Goal: Transaction & Acquisition: Obtain resource

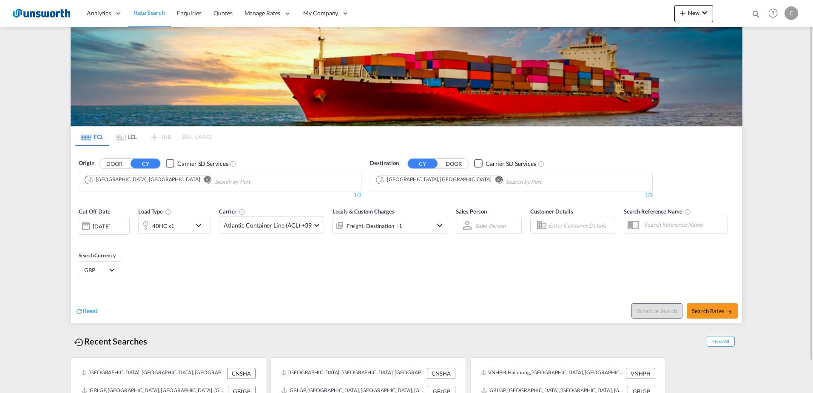
drag, startPoint x: 0, startPoint y: 0, endPoint x: 796, endPoint y: 51, distance: 797.4
click at [796, 51] on md-content "Analytics Reports Dashboard Rate Search Enquiries Quotes" at bounding box center [406, 196] width 813 height 393
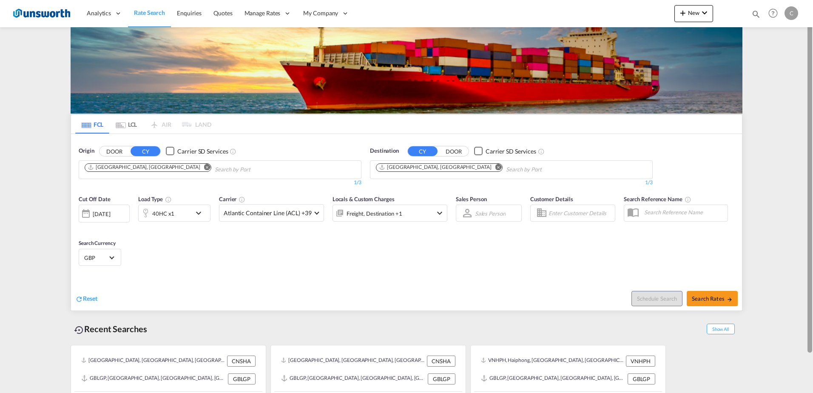
scroll to position [34, 0]
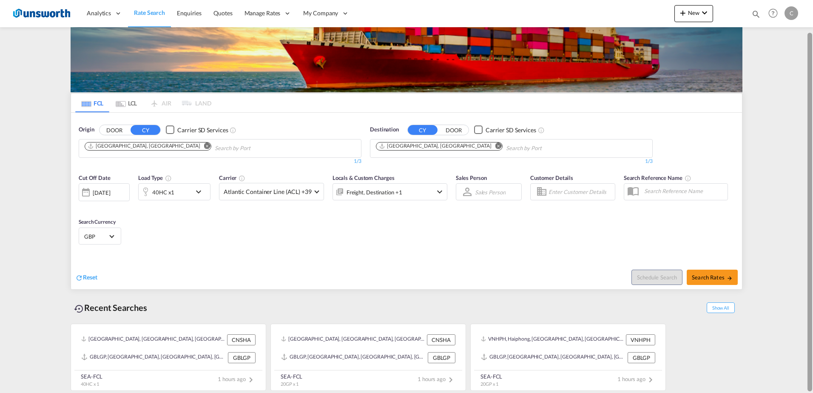
drag, startPoint x: 810, startPoint y: 48, endPoint x: 809, endPoint y: 106, distance: 57.8
click at [809, 106] on div at bounding box center [809, 212] width 5 height 358
click at [313, 189] on md-select-value "Atlantic Container Line (ACL) +39" at bounding box center [271, 191] width 104 height 17
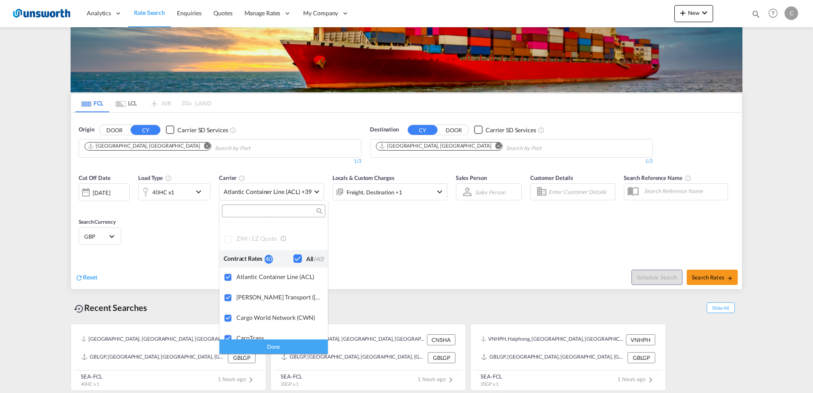
scroll to position [0, 0]
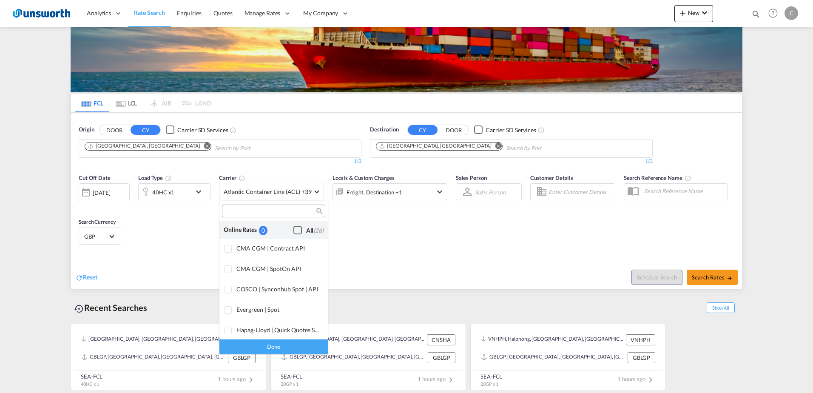
click at [293, 229] on div "Checkbox No Ink" at bounding box center [297, 230] width 9 height 9
click at [291, 343] on div "Done" at bounding box center [273, 346] width 108 height 15
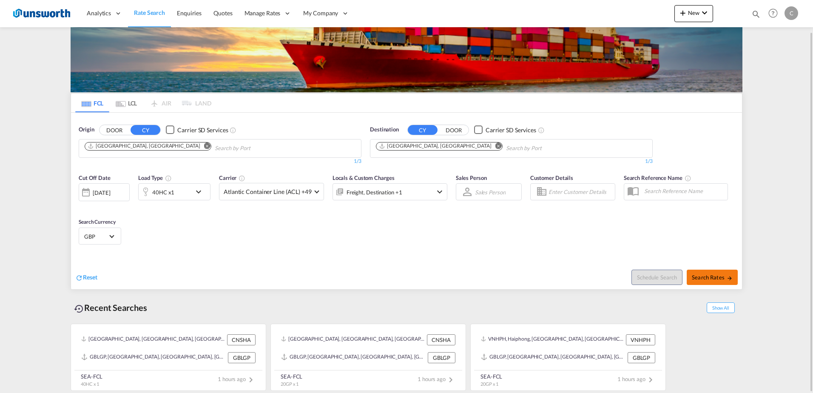
click at [723, 271] on button "Search Rates" at bounding box center [712, 277] width 51 height 15
type input "CNSHA to GBLGP / [DATE]"
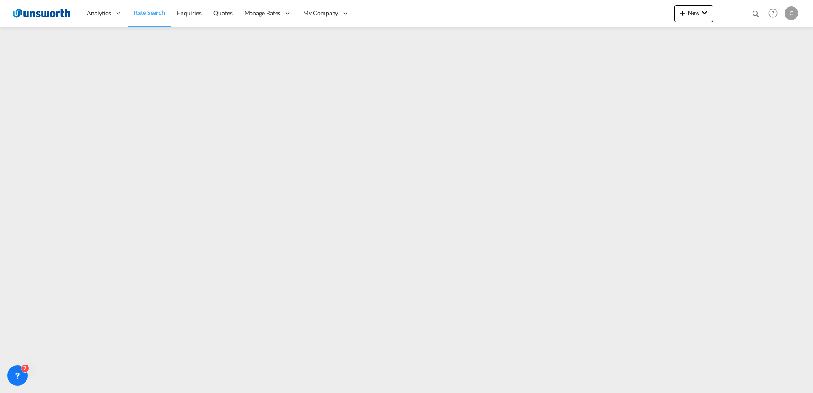
click at [18, 14] on img at bounding box center [41, 13] width 57 height 19
click at [30, 12] on img at bounding box center [41, 13] width 57 height 19
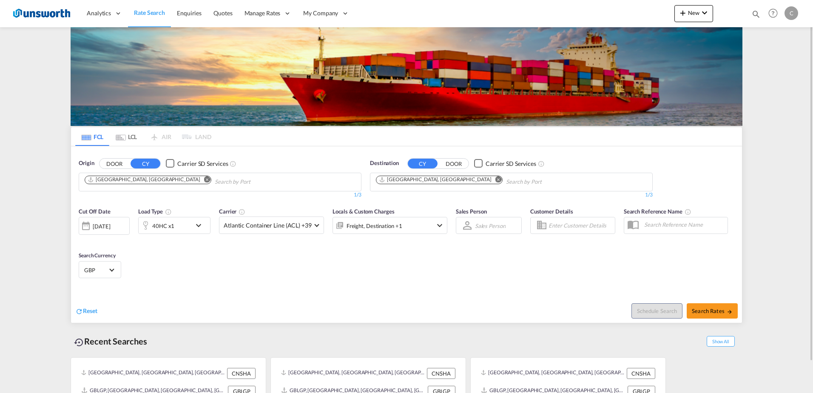
click at [199, 220] on md-icon "icon-chevron-down" at bounding box center [200, 225] width 14 height 10
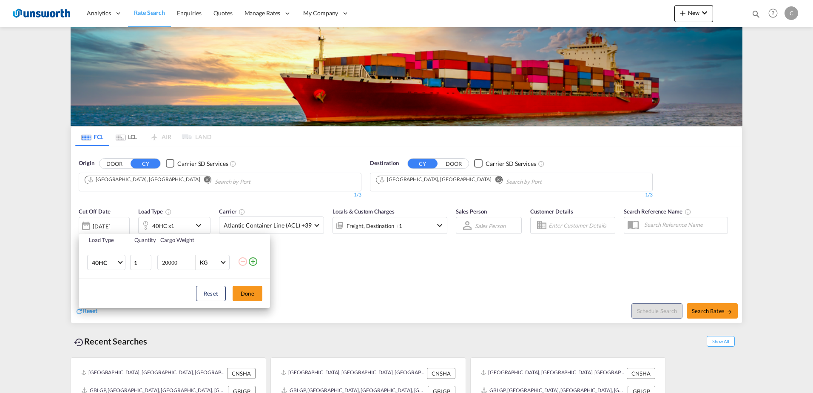
click at [256, 263] on md-icon "icon-plus-circle-outline" at bounding box center [253, 261] width 10 height 10
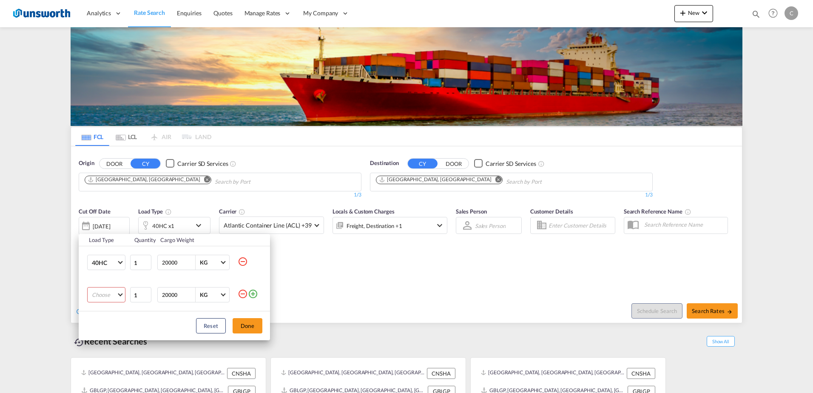
click at [242, 293] on md-icon "icon-minus-circle-outline" at bounding box center [243, 294] width 10 height 10
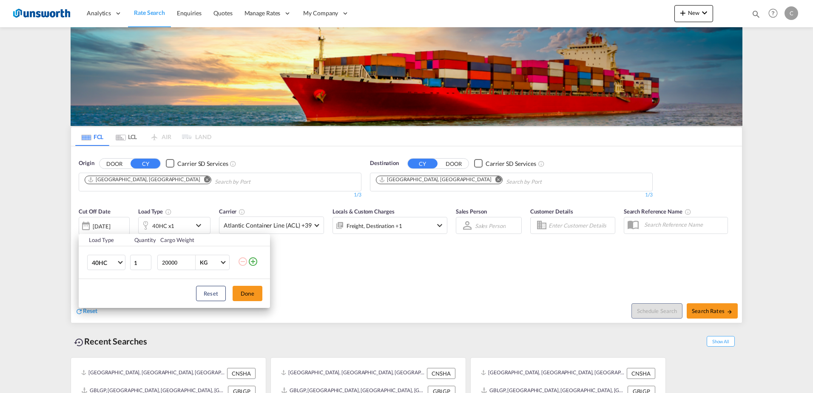
click at [242, 293] on button "Done" at bounding box center [248, 293] width 30 height 15
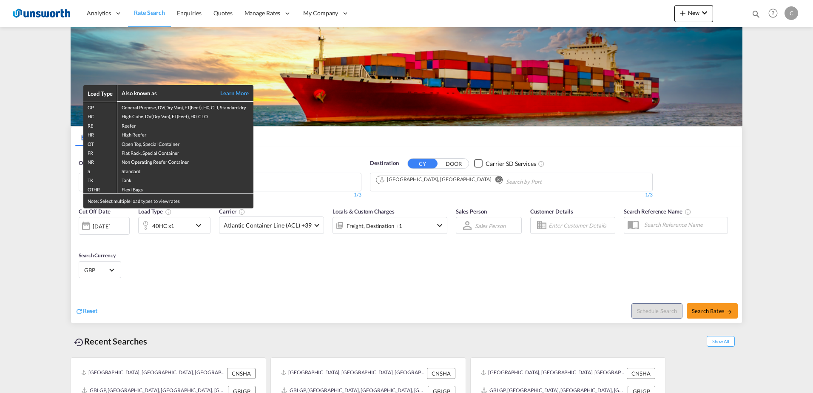
click at [197, 223] on div "Load Type Also known as Learn More GP General Purpose, DV(Dry Van), FT(Feet), H…" at bounding box center [406, 196] width 813 height 393
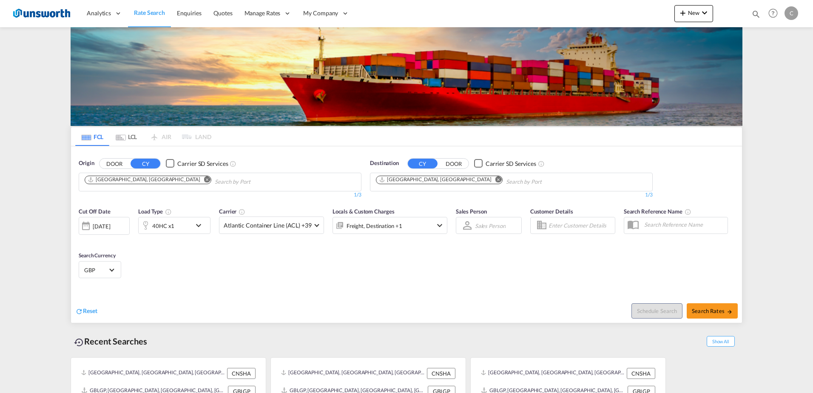
click at [197, 223] on md-icon "icon-chevron-down" at bounding box center [200, 225] width 14 height 10
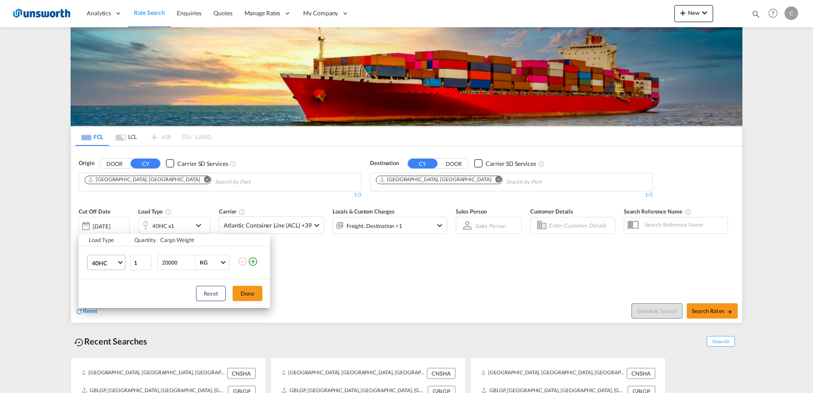
click at [117, 256] on md-select-value "40HC" at bounding box center [108, 262] width 34 height 14
click at [250, 292] on md-backdrop at bounding box center [406, 196] width 813 height 393
click at [250, 292] on button "Done" at bounding box center [248, 293] width 30 height 15
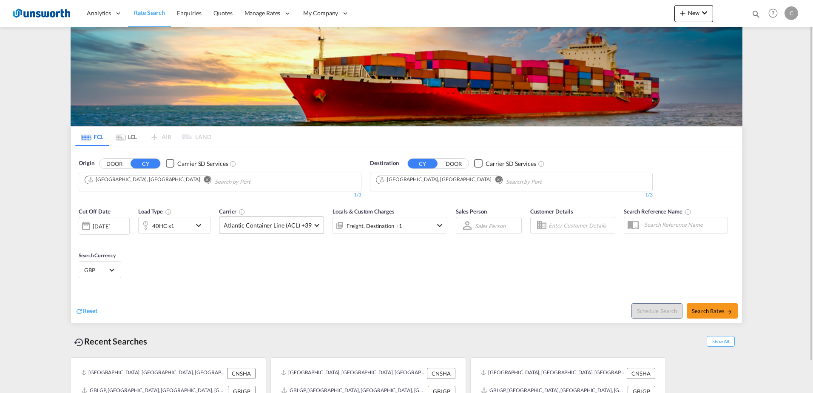
click at [317, 225] on md-select-value "Atlantic Container Line (ACL) +39" at bounding box center [271, 225] width 104 height 17
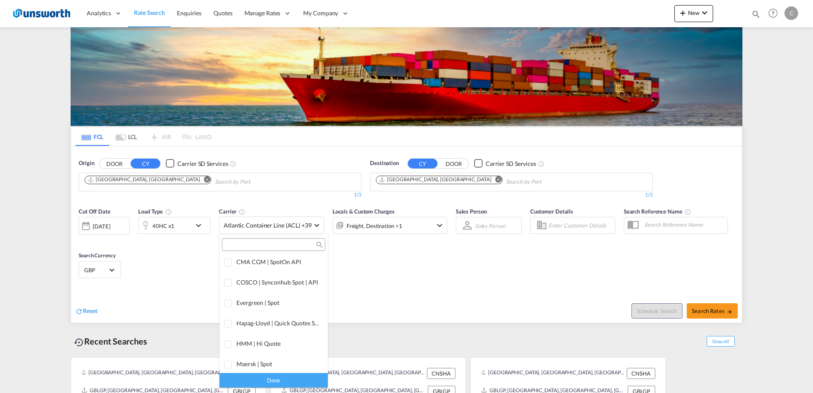
scroll to position [0, 0]
click at [293, 261] on div "Checkbox No Ink" at bounding box center [297, 263] width 9 height 9
click at [293, 378] on div "Done" at bounding box center [273, 379] width 108 height 15
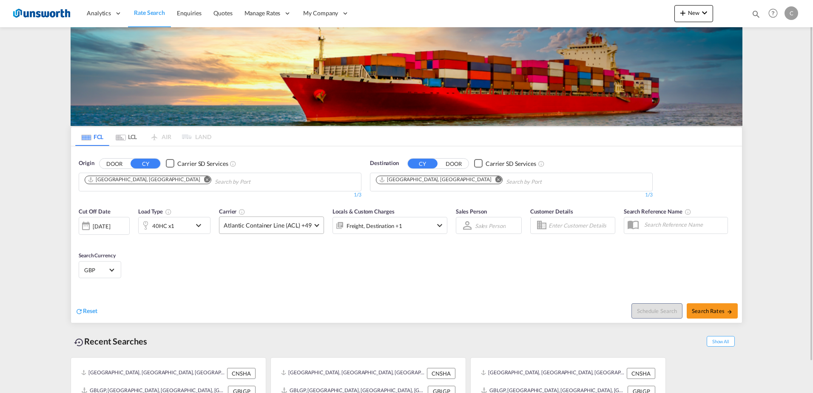
click at [316, 225] on span at bounding box center [316, 224] width 5 height 5
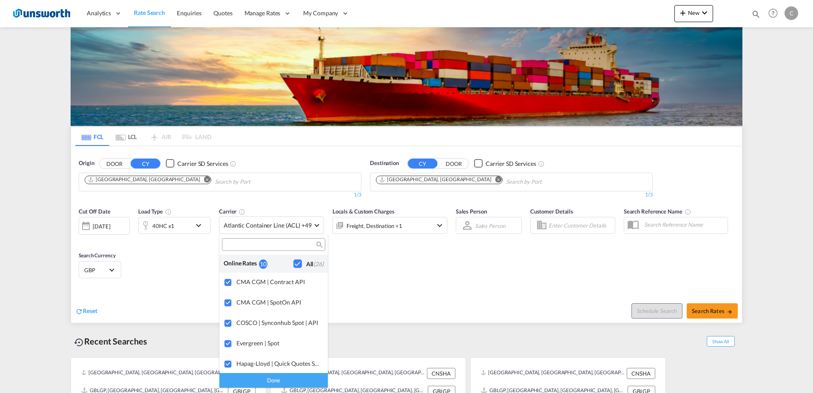
click at [309, 373] on div "Done" at bounding box center [273, 379] width 108 height 15
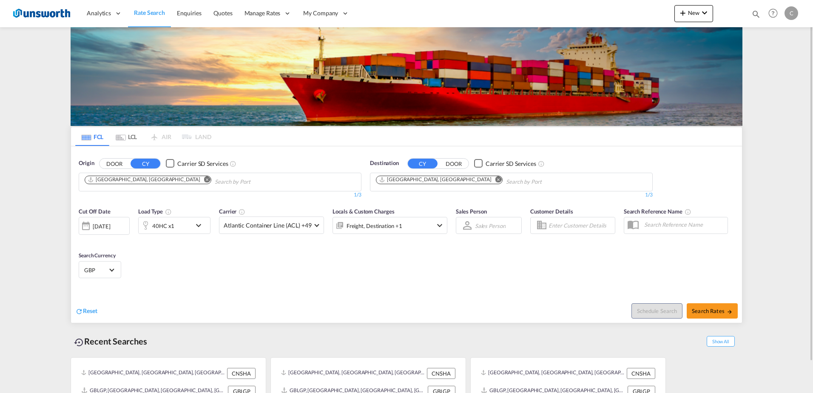
click at [440, 222] on md-icon "icon-chevron-down" at bounding box center [439, 225] width 10 height 10
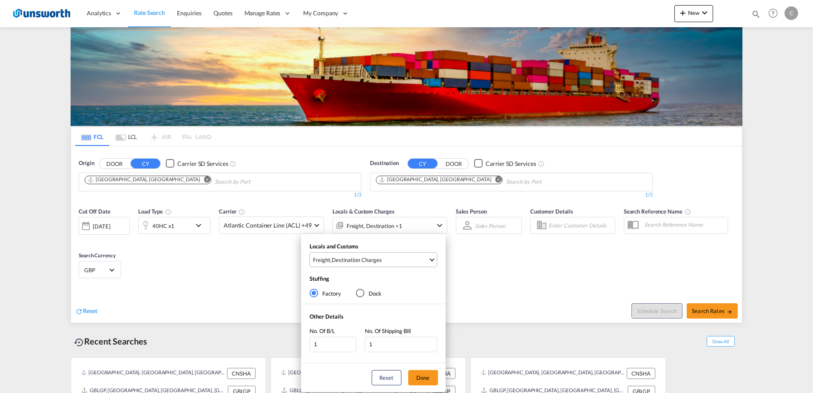
click at [429, 261] on md-select-value "Freight , Destination Charges" at bounding box center [374, 260] width 125 height 14
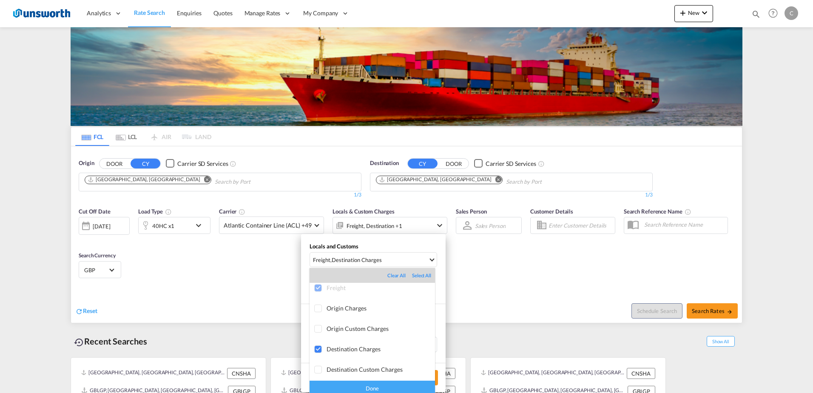
scroll to position [3, 0]
click at [419, 390] on div "Done" at bounding box center [371, 387] width 125 height 15
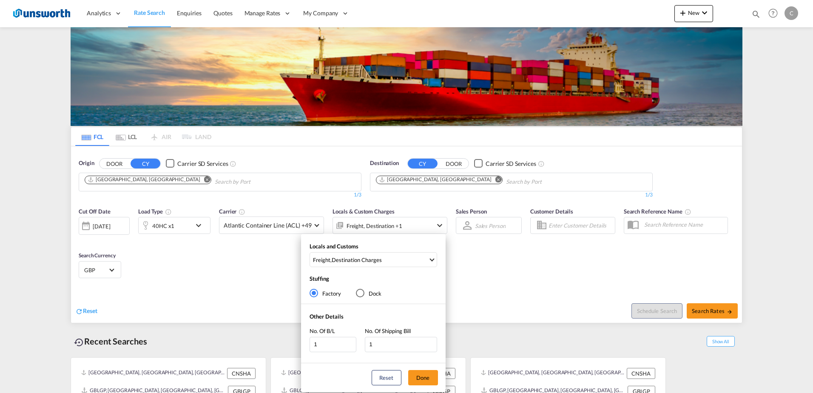
click at [428, 386] on div "Reset Done" at bounding box center [373, 377] width 145 height 29
click at [429, 380] on button "Done" at bounding box center [423, 377] width 30 height 15
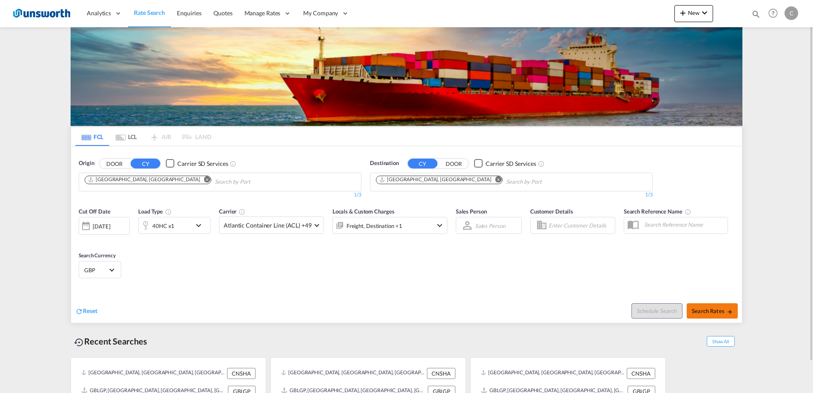
click at [708, 312] on span "Search Rates" at bounding box center [712, 310] width 41 height 7
type input "CNSHA to GBLGP / [DATE]"
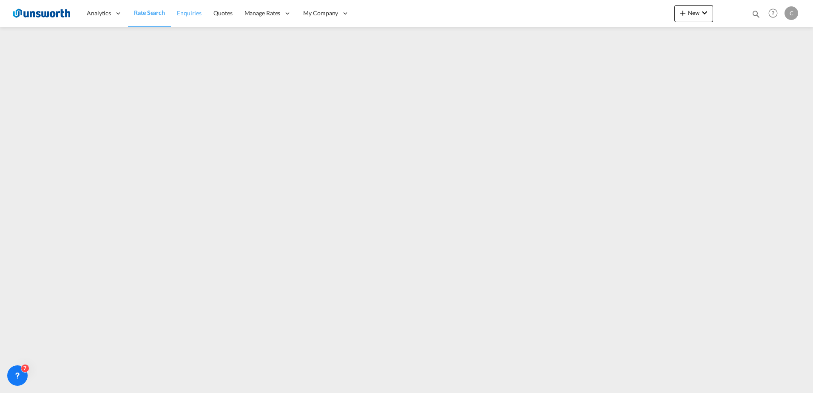
click at [190, 9] on span "Enquiries" at bounding box center [189, 13] width 25 height 9
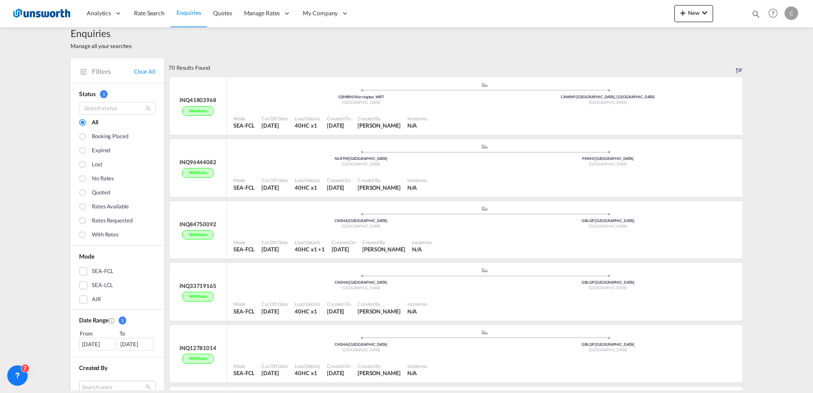
scroll to position [12, 0]
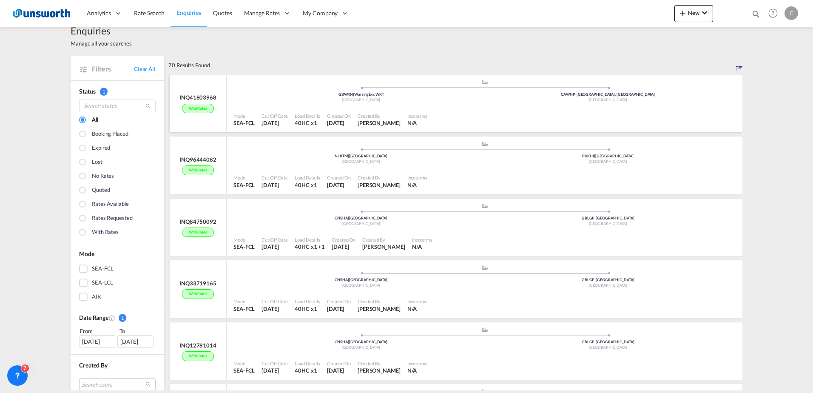
click at [509, 120] on div at bounding box center [585, 120] width 308 height 19
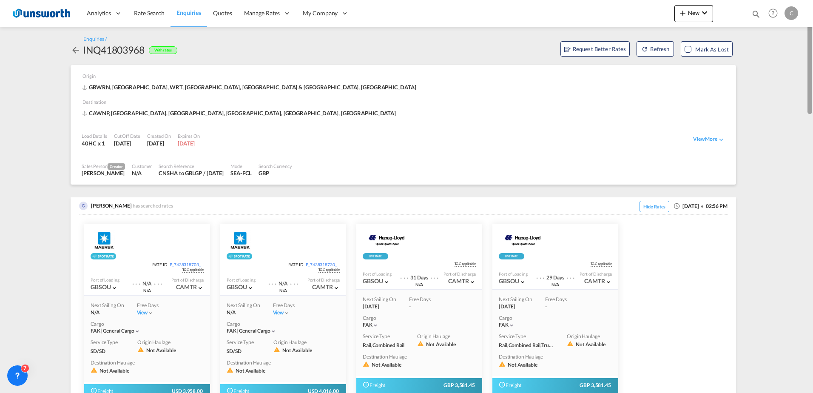
drag, startPoint x: 812, startPoint y: 51, endPoint x: 812, endPoint y: 104, distance: 52.7
click at [812, 104] on div at bounding box center [812, 196] width 2 height 389
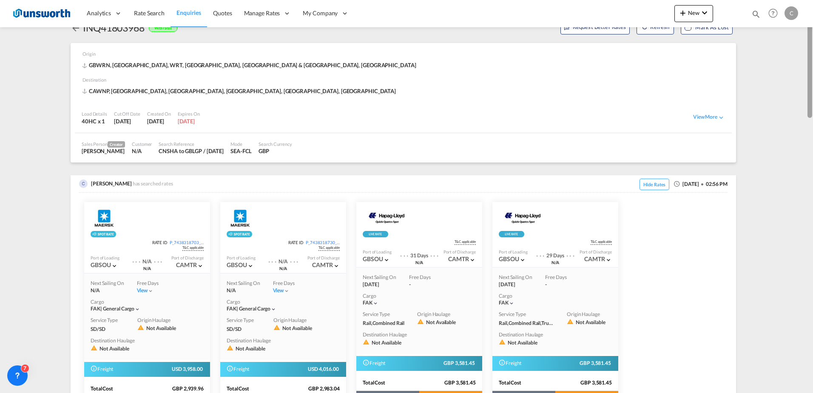
scroll to position [19, 0]
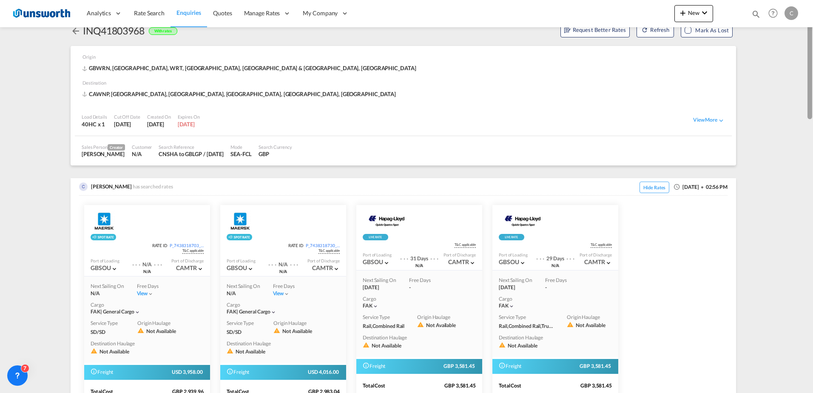
drag, startPoint x: 809, startPoint y: 148, endPoint x: 791, endPoint y: 42, distance: 108.1
click at [791, 42] on md-content "Analytics Reports Dashboard Rate Search Enquiries Quotes" at bounding box center [406, 196] width 813 height 393
click at [101, 43] on span "Reports" at bounding box center [98, 40] width 20 height 7
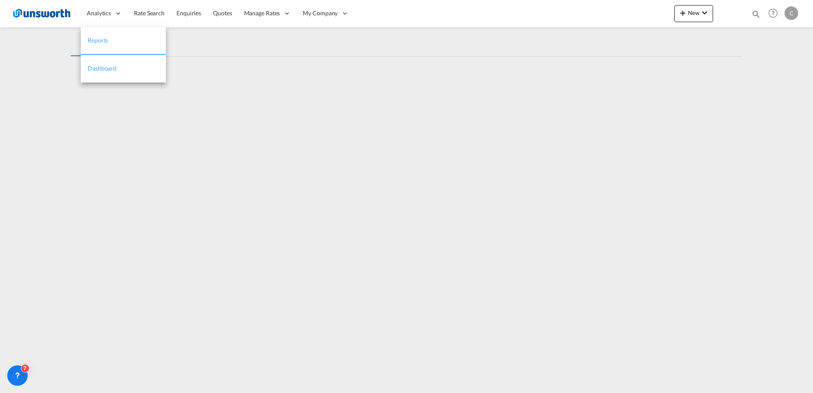
click at [102, 67] on span "Dashboard" at bounding box center [102, 68] width 29 height 7
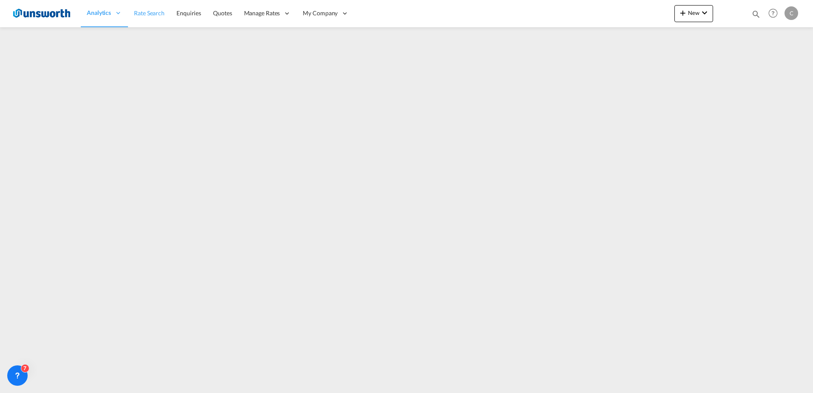
click at [150, 12] on span "Rate Search" at bounding box center [149, 12] width 31 height 7
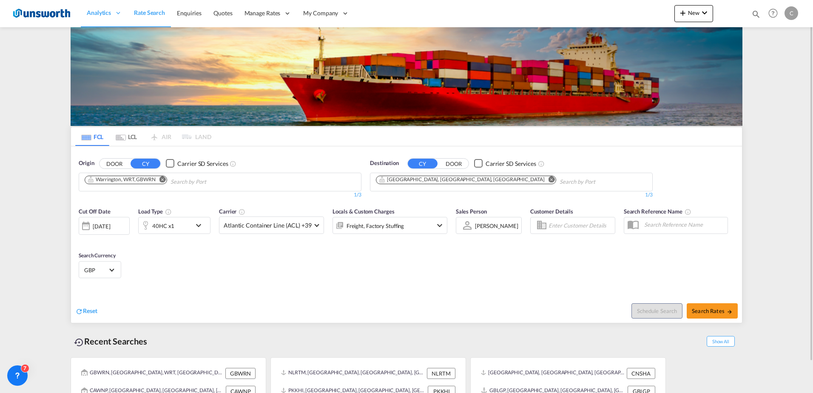
click at [162, 179] on md-icon "Remove" at bounding box center [162, 179] width 6 height 6
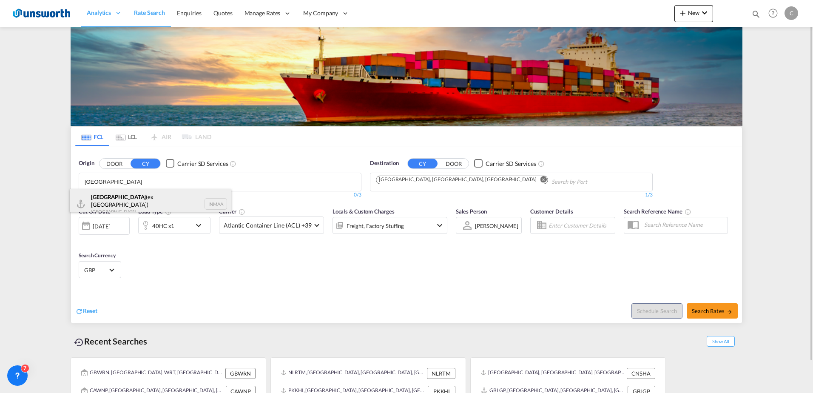
type input "[GEOGRAPHIC_DATA]"
click at [144, 205] on div "[GEOGRAPHIC_DATA] (ex [GEOGRAPHIC_DATA]) [GEOGRAPHIC_DATA] INMAA" at bounding box center [151, 204] width 162 height 31
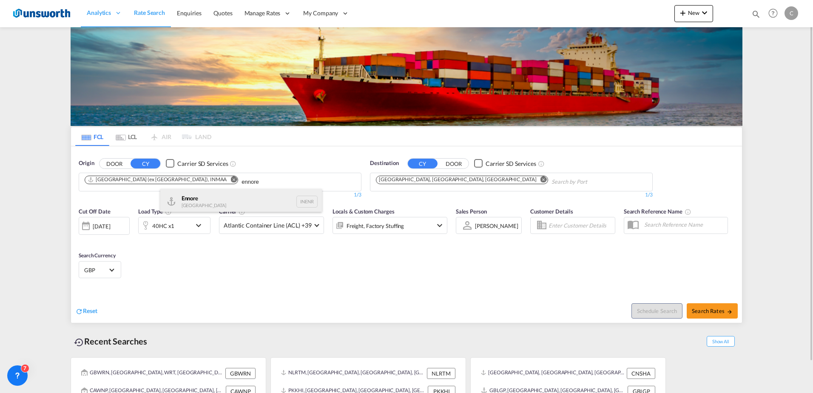
type input "ennore"
click at [185, 207] on div "Ennore India INENR" at bounding box center [241, 202] width 162 height 26
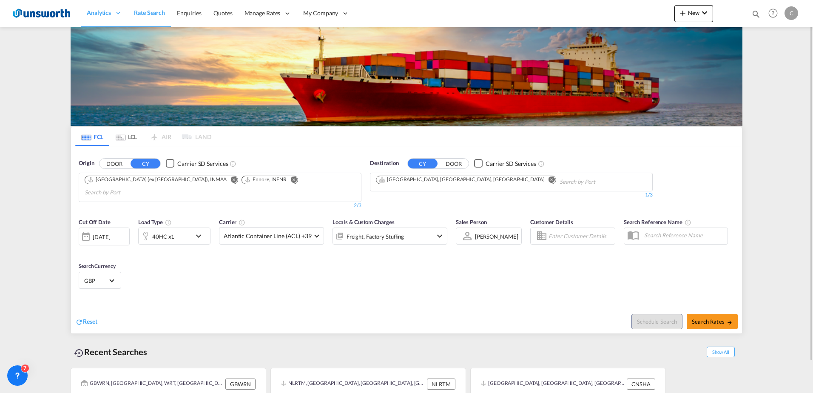
click at [548, 178] on md-icon "Remove" at bounding box center [551, 179] width 6 height 6
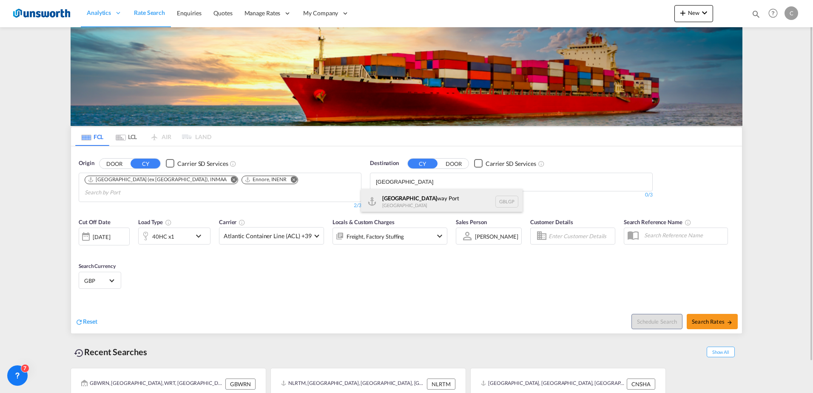
type input "[GEOGRAPHIC_DATA]"
click at [423, 210] on div "[GEOGRAPHIC_DATA] way [GEOGRAPHIC_DATA] GBLGP" at bounding box center [442, 202] width 162 height 26
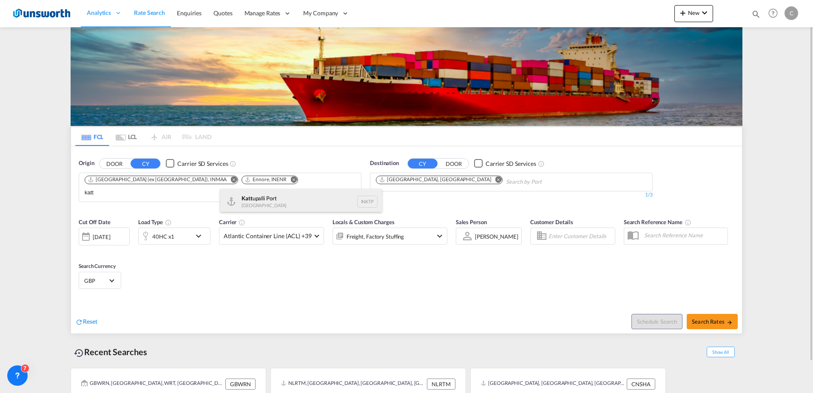
type input "katt"
click at [249, 199] on div "Katt upalli [GEOGRAPHIC_DATA] INKTP" at bounding box center [301, 202] width 162 height 26
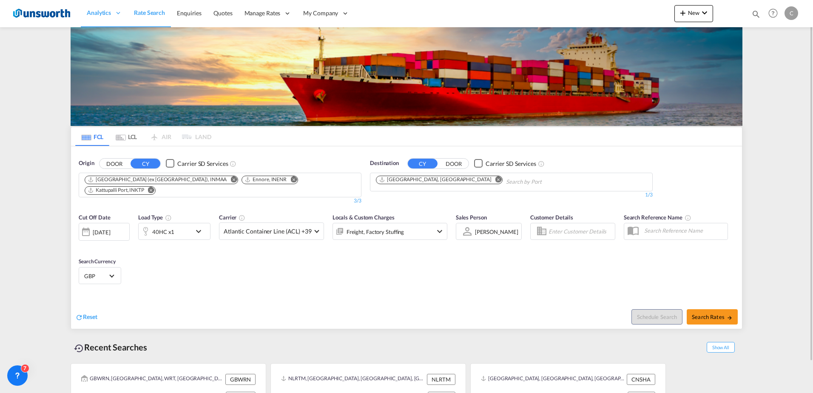
click at [195, 226] on md-icon "icon-chevron-down" at bounding box center [200, 231] width 14 height 10
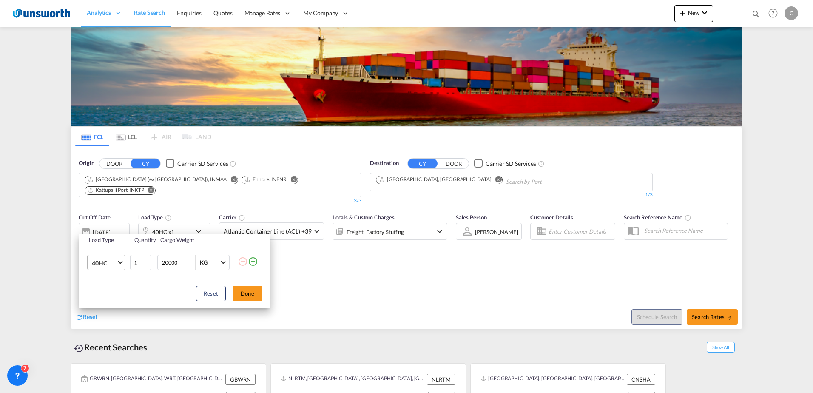
click at [120, 262] on span "Choose: \a40HC" at bounding box center [120, 261] width 5 height 5
click at [107, 221] on md-option "20GP" at bounding box center [114, 222] width 58 height 20
click at [253, 292] on button "Done" at bounding box center [248, 293] width 30 height 15
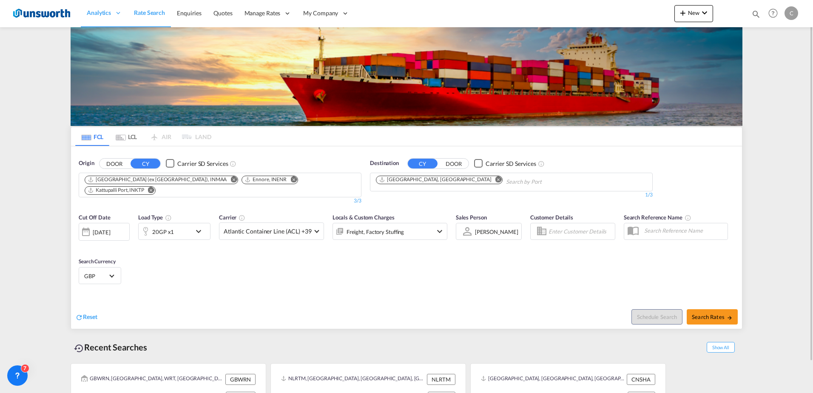
click at [441, 223] on div "Freight, Factory Stuffing" at bounding box center [389, 231] width 115 height 17
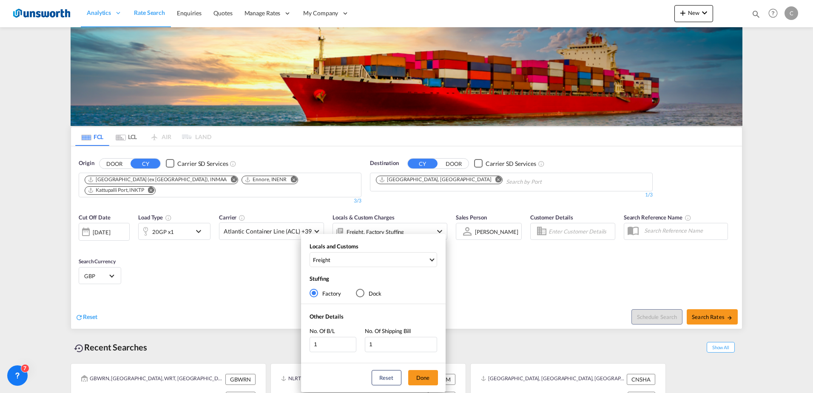
click at [575, 274] on div "Locals and Customs Freight Clear All Select All Freight Origin Charges Origin C…" at bounding box center [406, 196] width 813 height 393
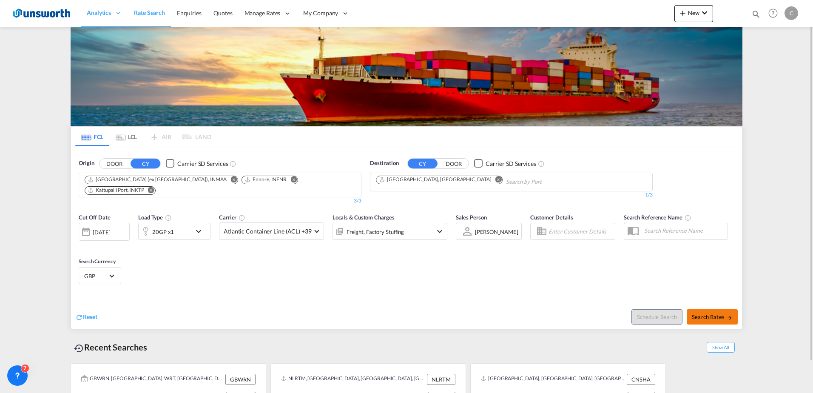
click at [699, 313] on span "Search Rates" at bounding box center [712, 316] width 41 height 7
type input "INMAA,INENR,INKTP to GBLGP / [DATE]"
